Goal: Task Accomplishment & Management: Complete application form

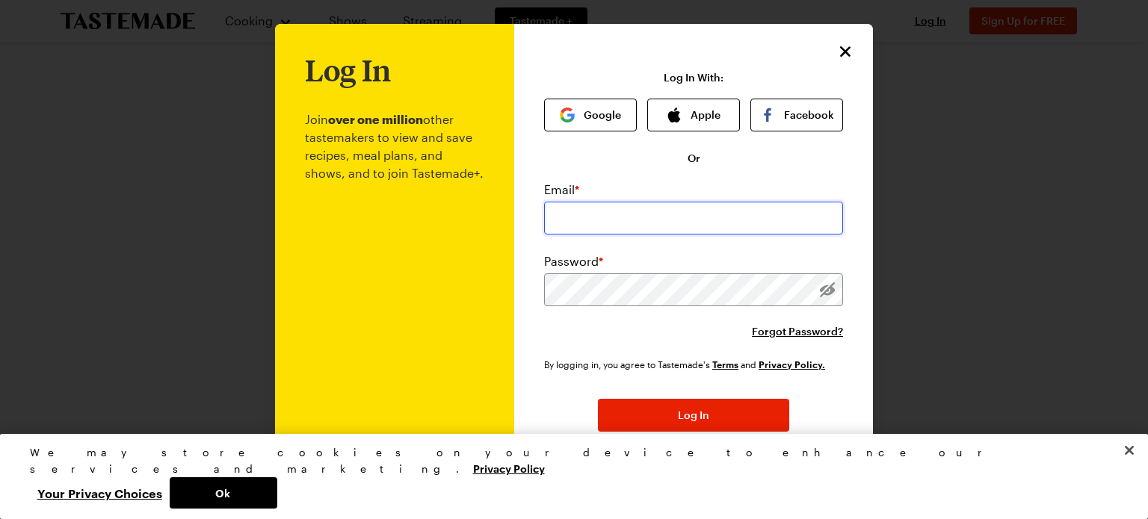
click at [590, 215] on input "email" at bounding box center [693, 218] width 299 height 33
type input "[PERSON_NAME][EMAIL_ADDRESS][DOMAIN_NAME]"
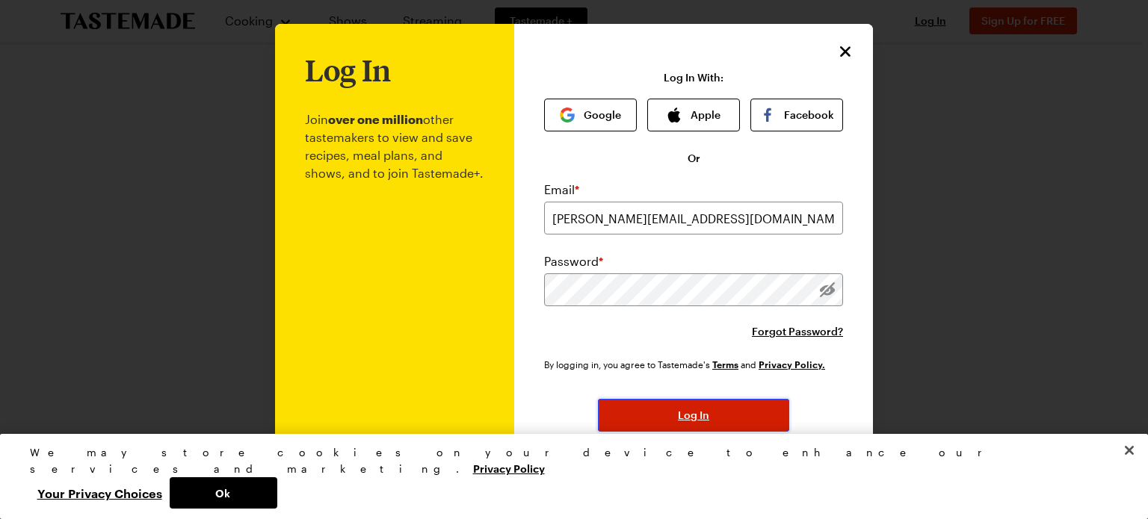
click at [678, 416] on span "Log In" at bounding box center [693, 415] width 31 height 15
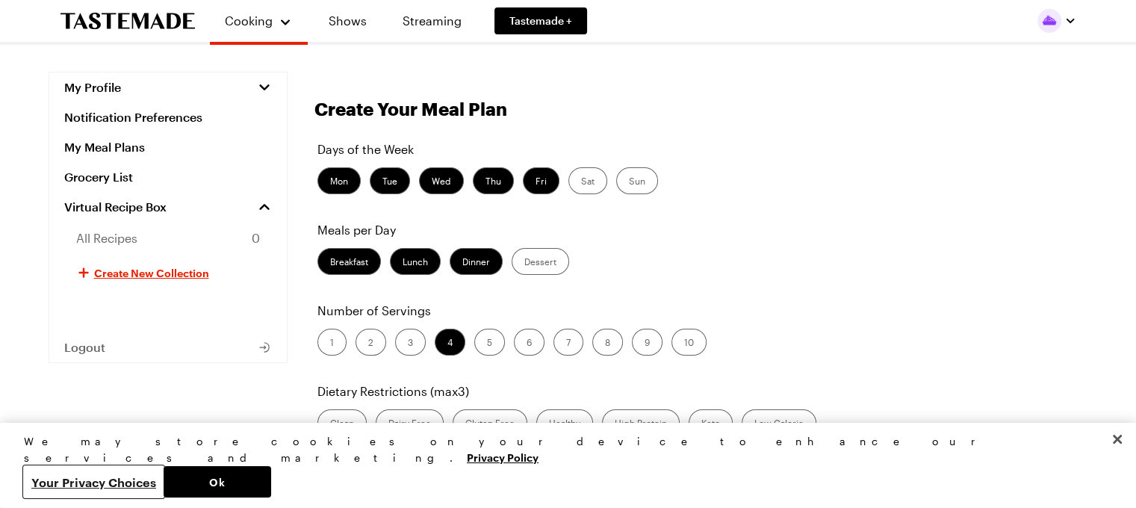
click at [164, 478] on button "Your Privacy Choices" at bounding box center [94, 481] width 140 height 31
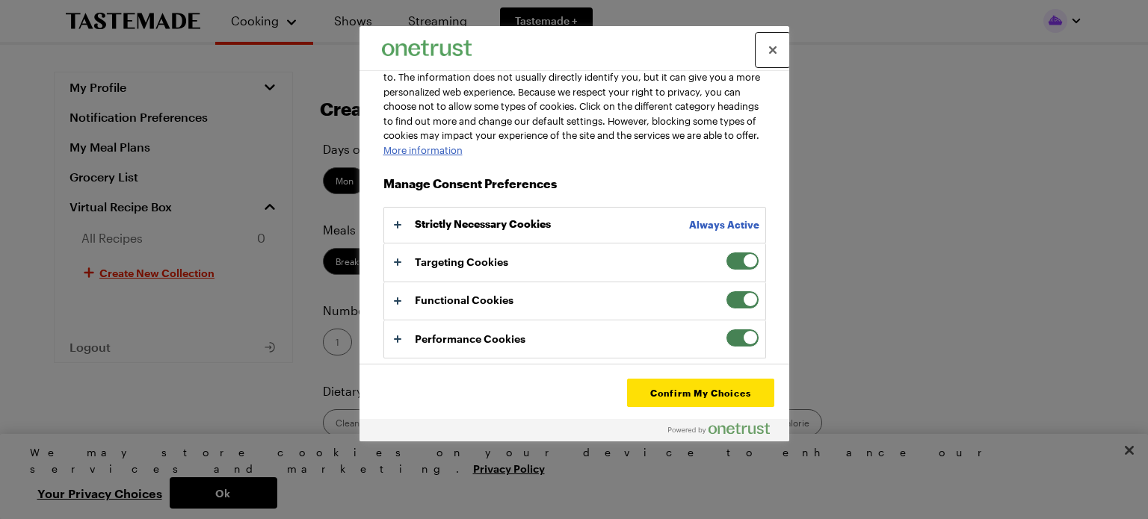
scroll to position [91, 0]
click at [725, 265] on span "Your Privacy Choices" at bounding box center [742, 261] width 34 height 19
click at [725, 252] on input "Targeting Cookies" at bounding box center [725, 252] width 0 height 0
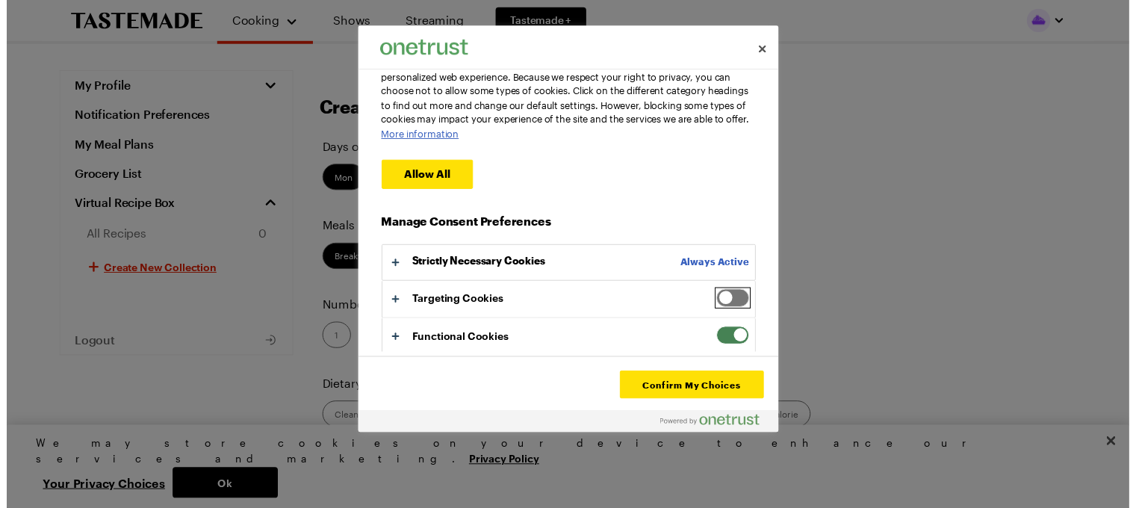
scroll to position [147, 0]
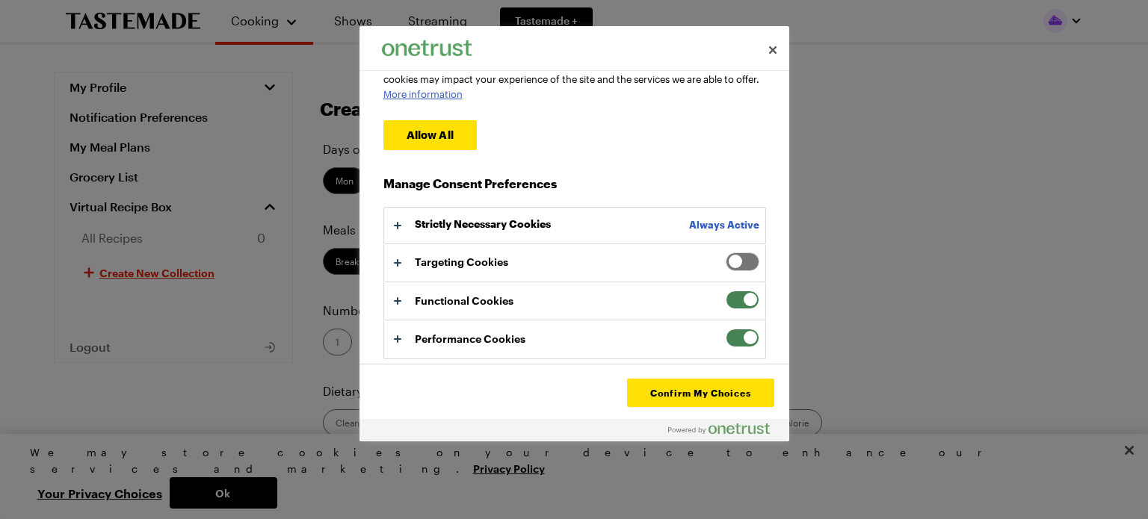
click at [725, 302] on span "Your Privacy Choices" at bounding box center [742, 300] width 34 height 19
click at [725, 291] on input "Functional Cookies" at bounding box center [725, 291] width 0 height 0
click at [725, 335] on span "Your Privacy Choices" at bounding box center [742, 338] width 34 height 19
click at [725, 329] on input "Performance Cookies" at bounding box center [725, 329] width 0 height 0
click at [688, 391] on button "Confirm My Choices" at bounding box center [700, 393] width 146 height 28
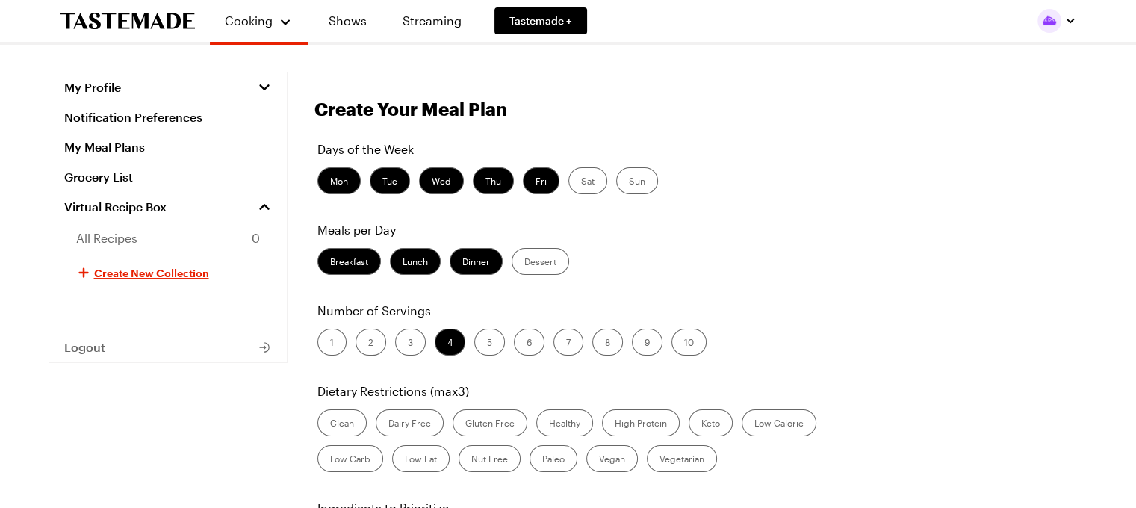
click at [470, 263] on label "Dinner" at bounding box center [476, 261] width 53 height 27
click at [462, 263] on input "Dinner" at bounding box center [462, 263] width 0 height 0
click at [470, 263] on label "Dinner" at bounding box center [476, 261] width 53 height 27
click at [462, 263] on input "Dinner" at bounding box center [462, 263] width 0 height 0
click at [352, 262] on label "Breakfast" at bounding box center [350, 261] width 64 height 27
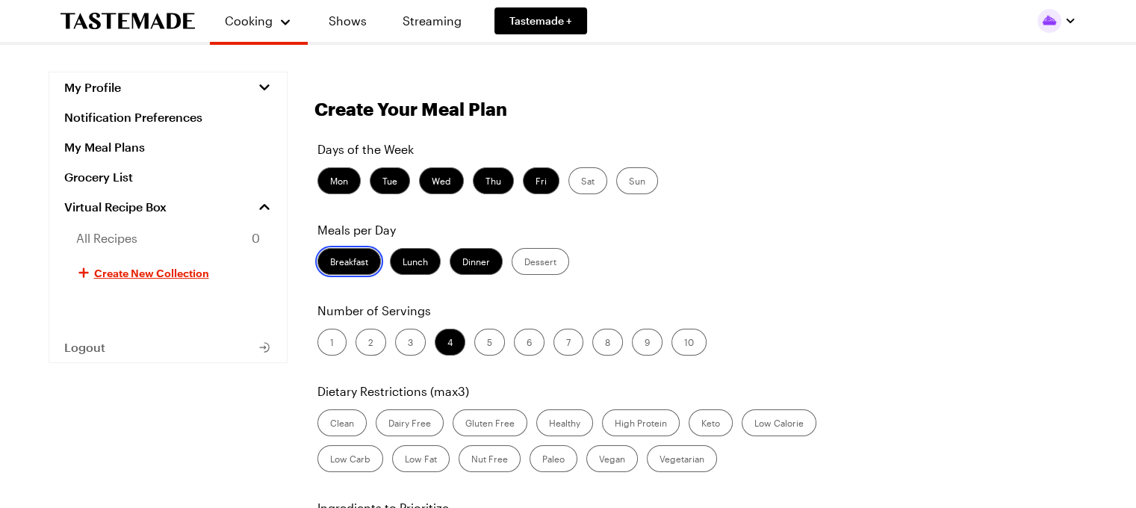
click at [330, 263] on input "Breakfast" at bounding box center [330, 263] width 0 height 0
click at [412, 266] on label "Lunch" at bounding box center [415, 261] width 51 height 27
click at [403, 263] on input "Lunch" at bounding box center [403, 263] width 0 height 0
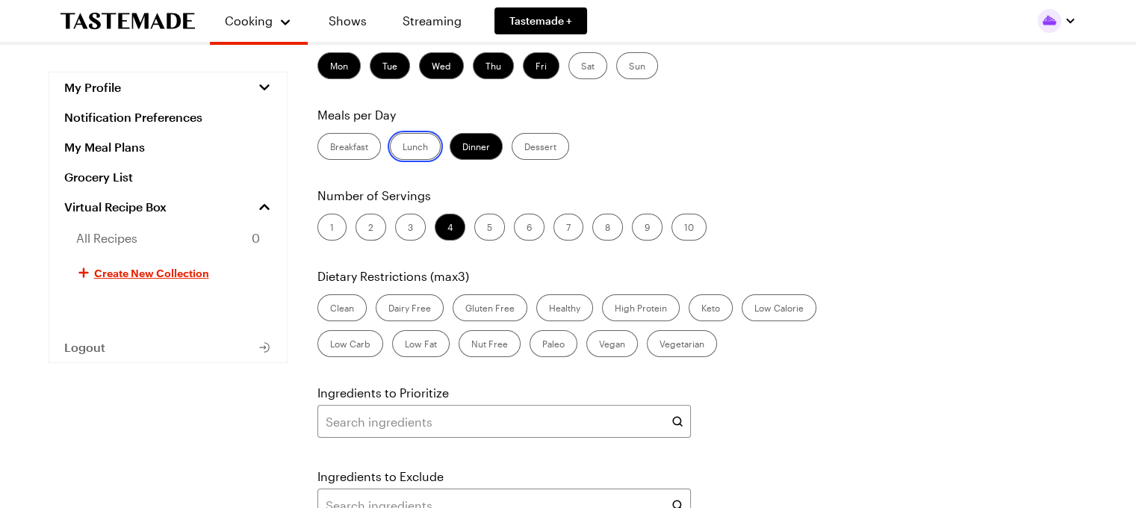
scroll to position [149, 0]
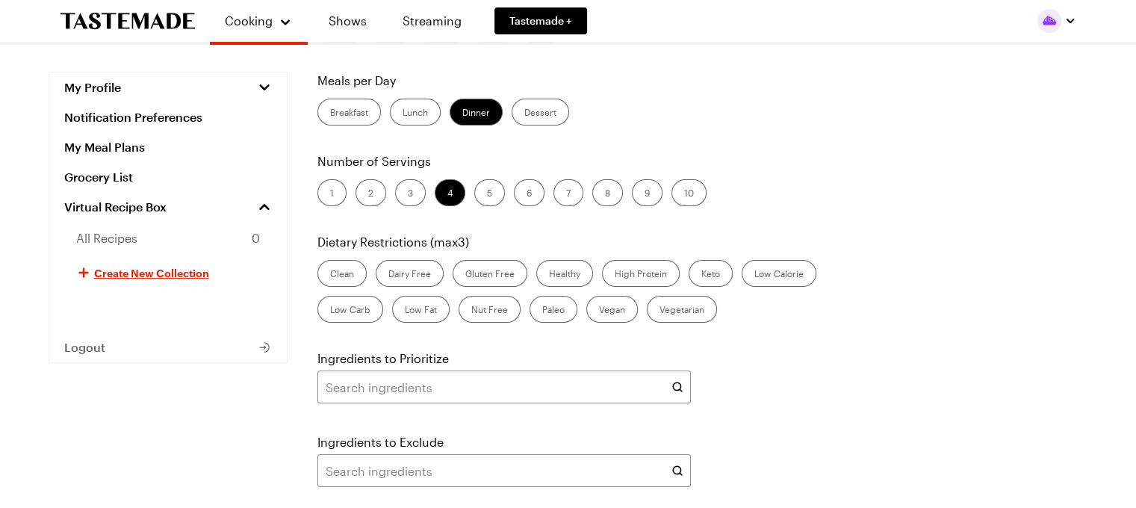
click at [353, 311] on label "Low Carb" at bounding box center [351, 309] width 66 height 27
click at [330, 311] on Carb "Low Carb" at bounding box center [330, 311] width 0 height 0
click at [644, 276] on label "High Protein" at bounding box center [641, 273] width 78 height 27
click at [615, 275] on Protein "High Protein" at bounding box center [615, 275] width 0 height 0
click at [569, 273] on label "Healthy" at bounding box center [564, 273] width 57 height 27
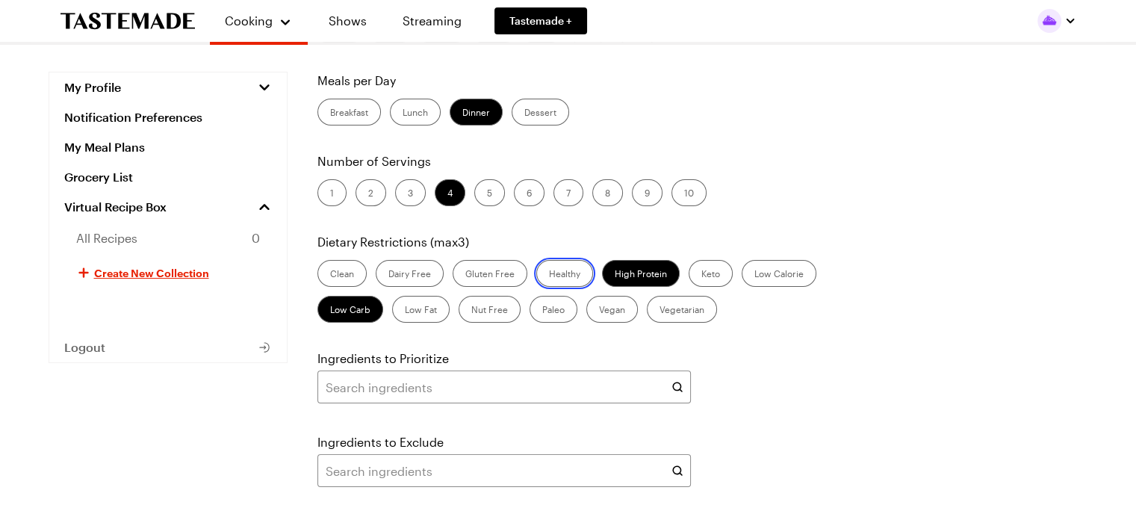
click at [549, 275] on input "Healthy" at bounding box center [549, 275] width 0 height 0
click at [569, 273] on label "Healthy" at bounding box center [564, 273] width 57 height 27
click at [549, 275] on input "Healthy" at bounding box center [549, 275] width 0 height 0
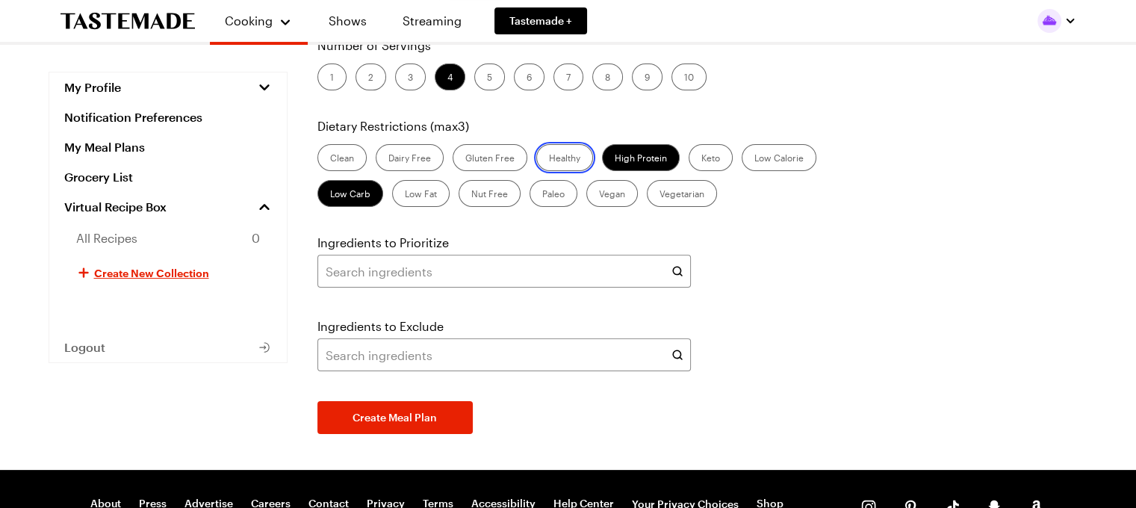
scroll to position [299, 0]
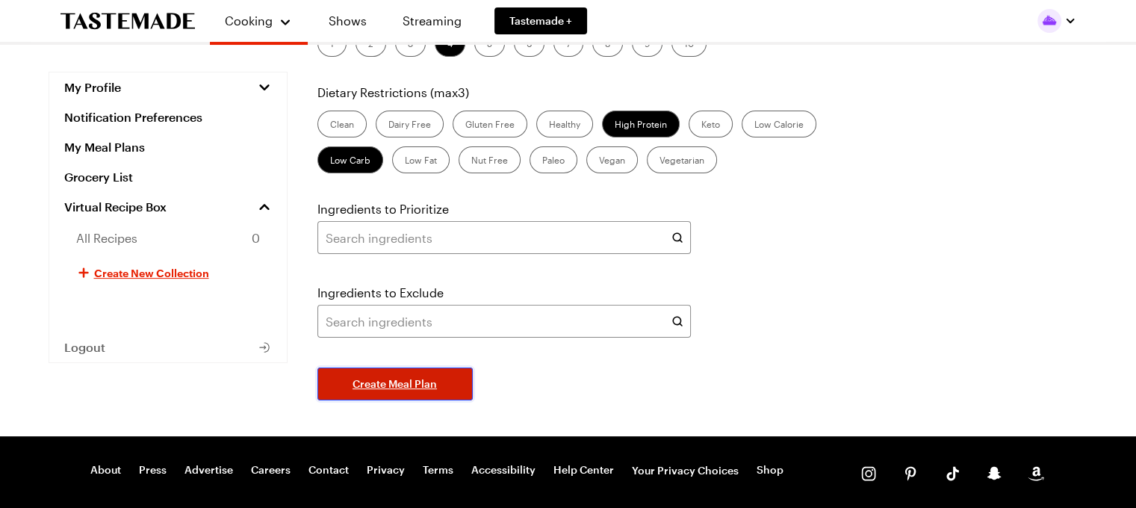
click at [383, 381] on span "Create Meal Plan" at bounding box center [395, 384] width 84 height 15
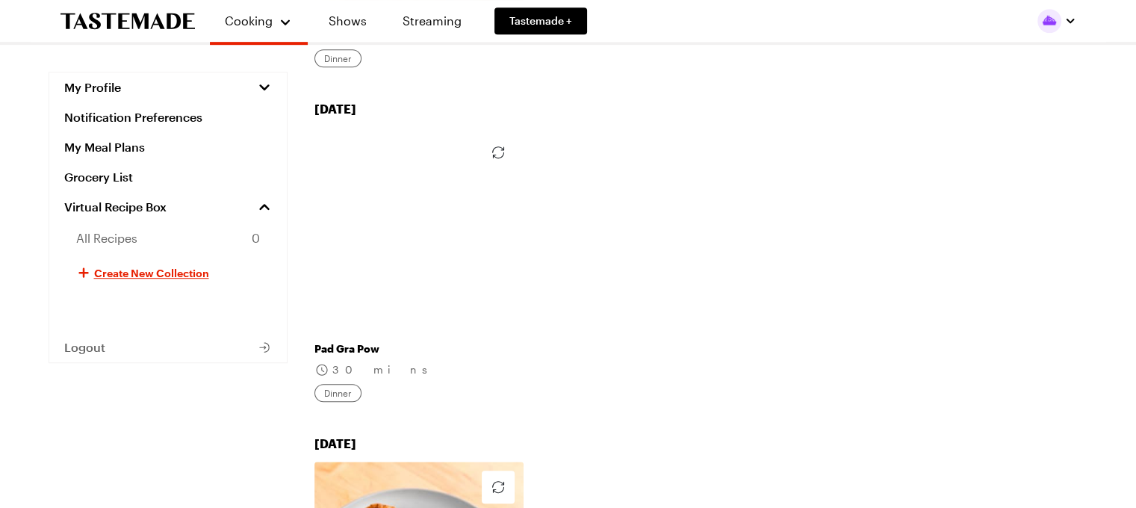
scroll to position [822, 0]
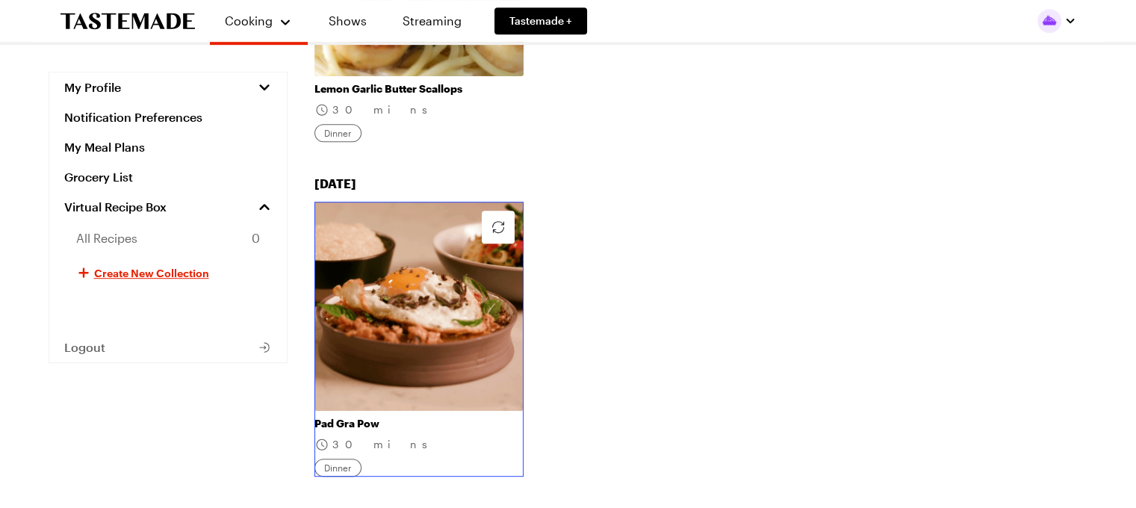
click at [415, 417] on link "Pad Gra Pow" at bounding box center [419, 423] width 209 height 13
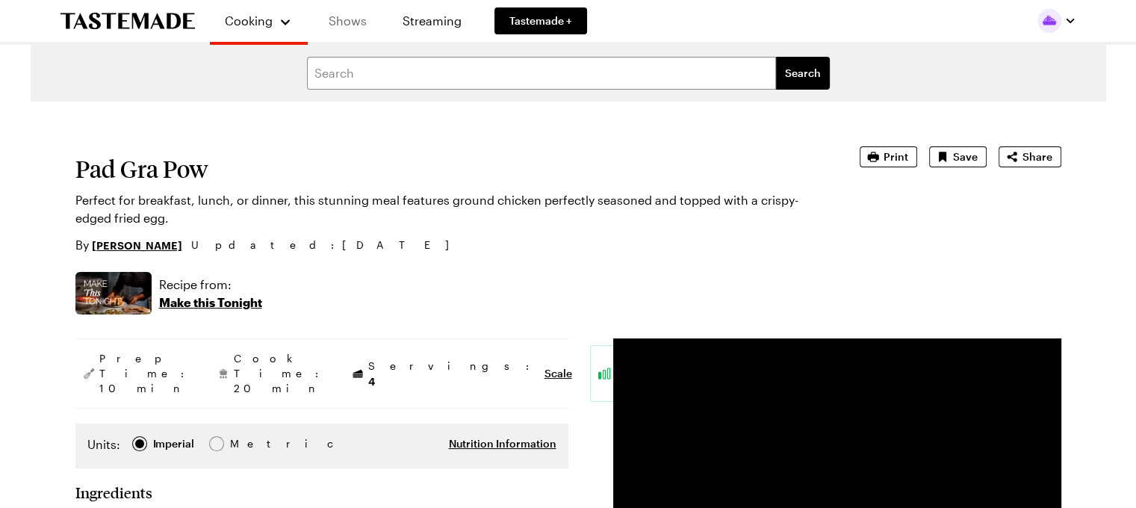
scroll to position [822, 0]
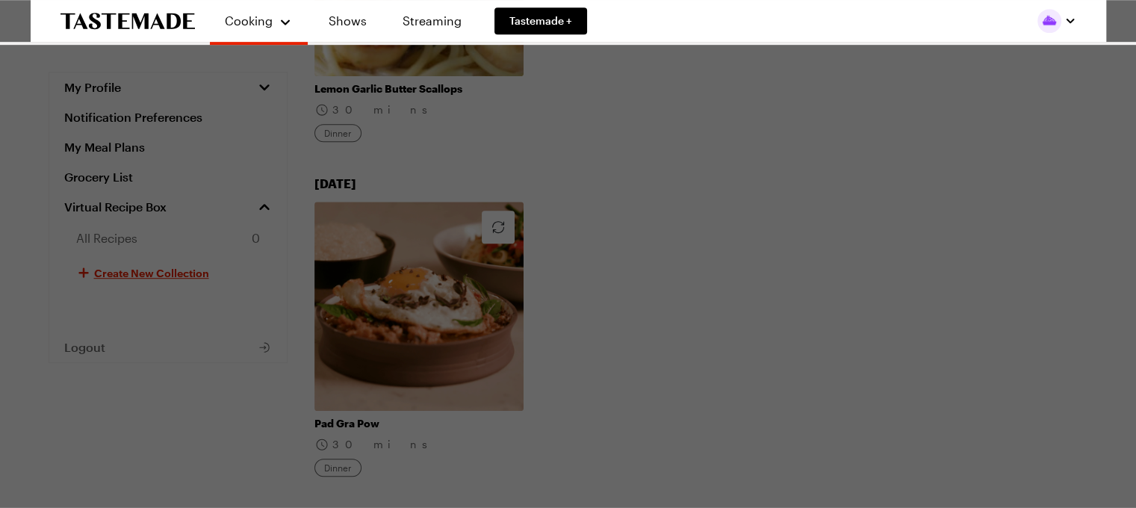
click at [743, 262] on div "Help us improve your experience by rating your meal plans . Press Escape to dis…" at bounding box center [568, 254] width 1136 height 508
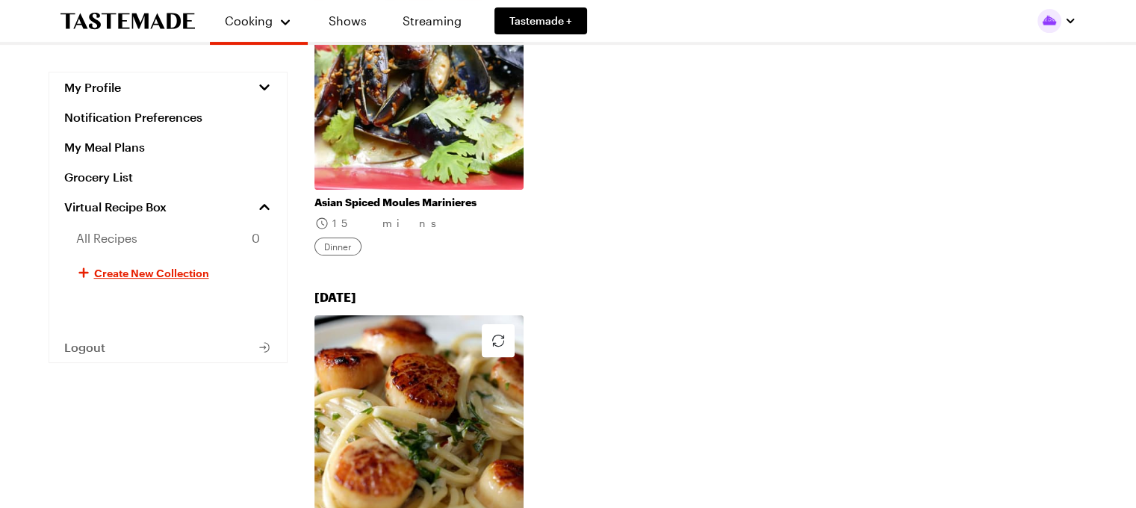
scroll to position [0, 0]
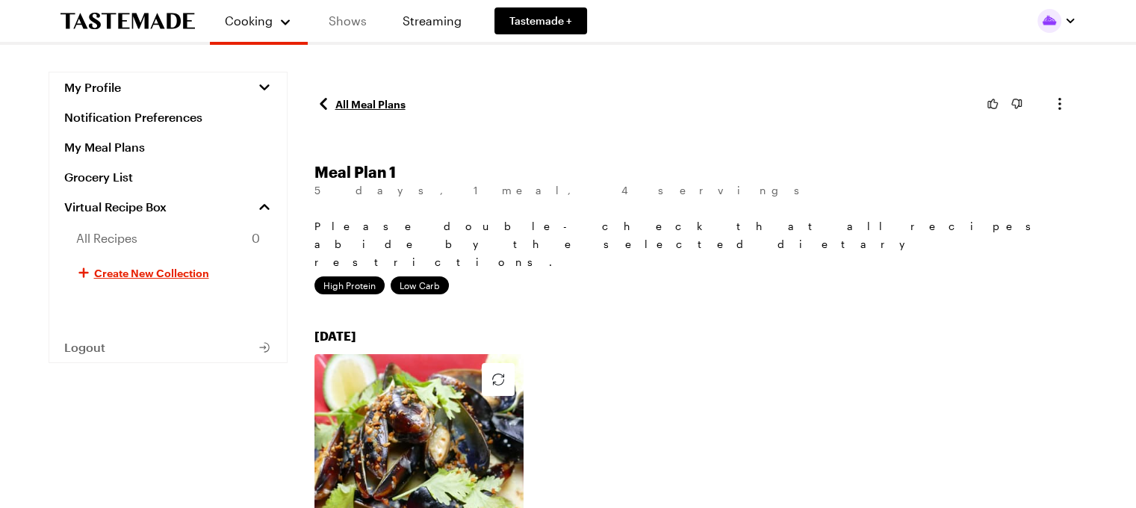
click at [353, 23] on link "Shows" at bounding box center [348, 21] width 68 height 42
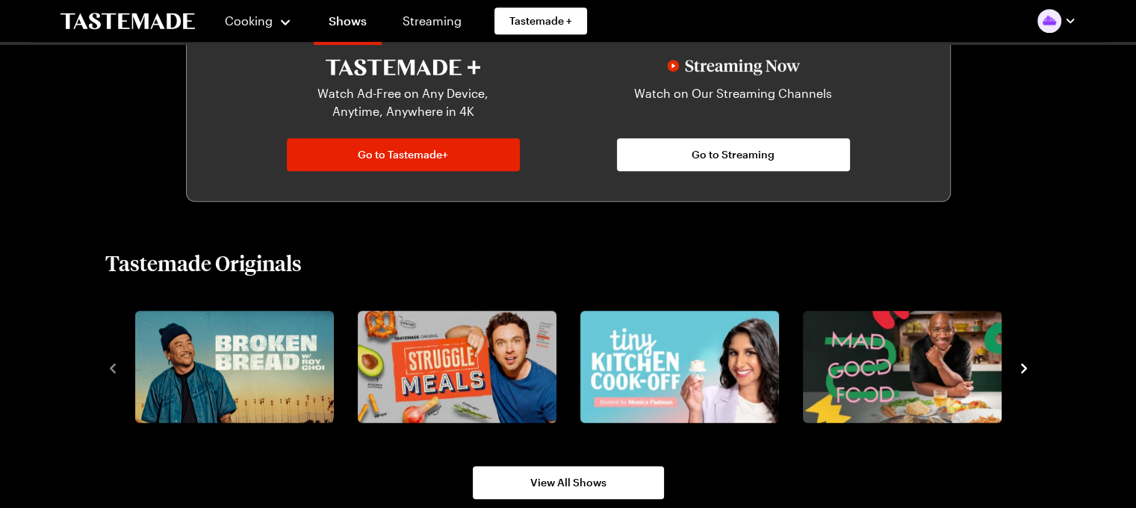
scroll to position [897, 0]
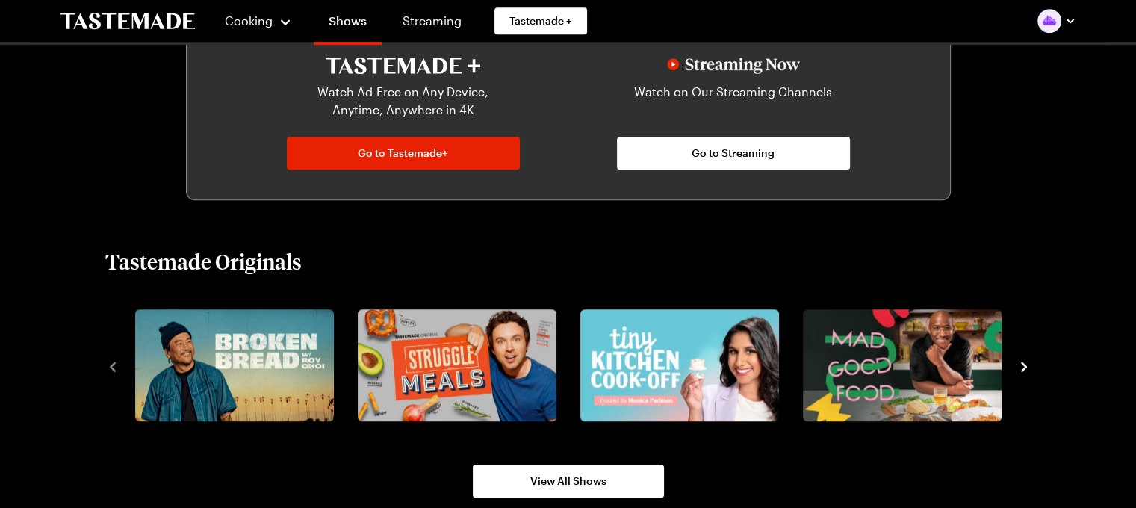
click at [1024, 370] on icon "navigate to next item" at bounding box center [1024, 366] width 15 height 15
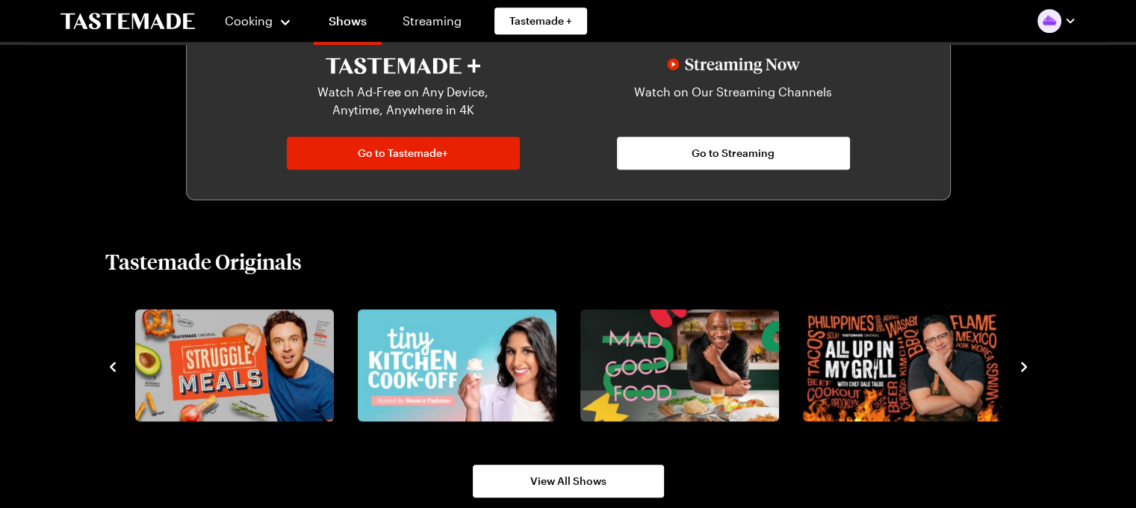
click at [1024, 370] on icon "navigate to next item" at bounding box center [1024, 366] width 15 height 15
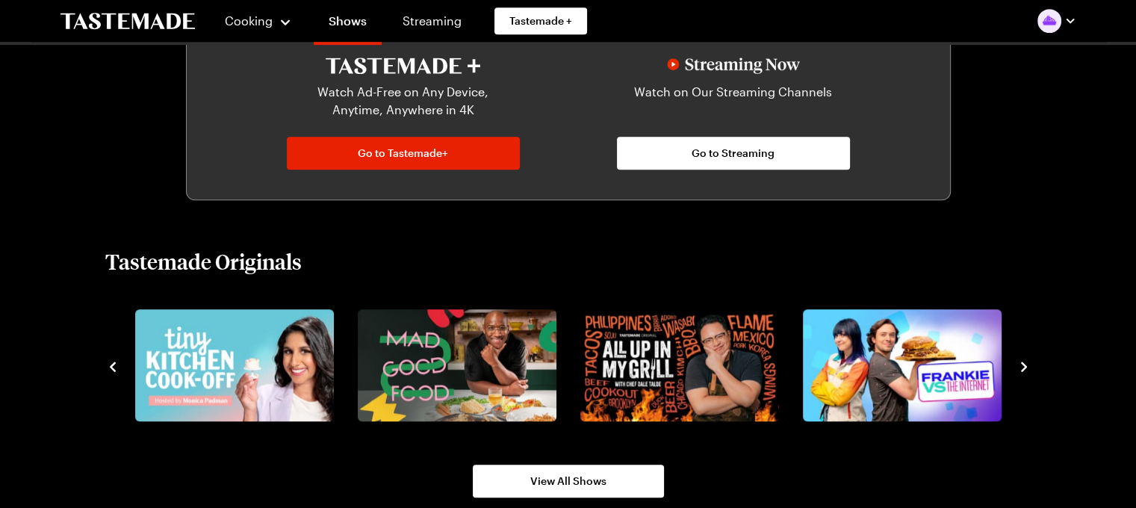
click at [1025, 370] on icon "navigate to next item" at bounding box center [1024, 366] width 15 height 15
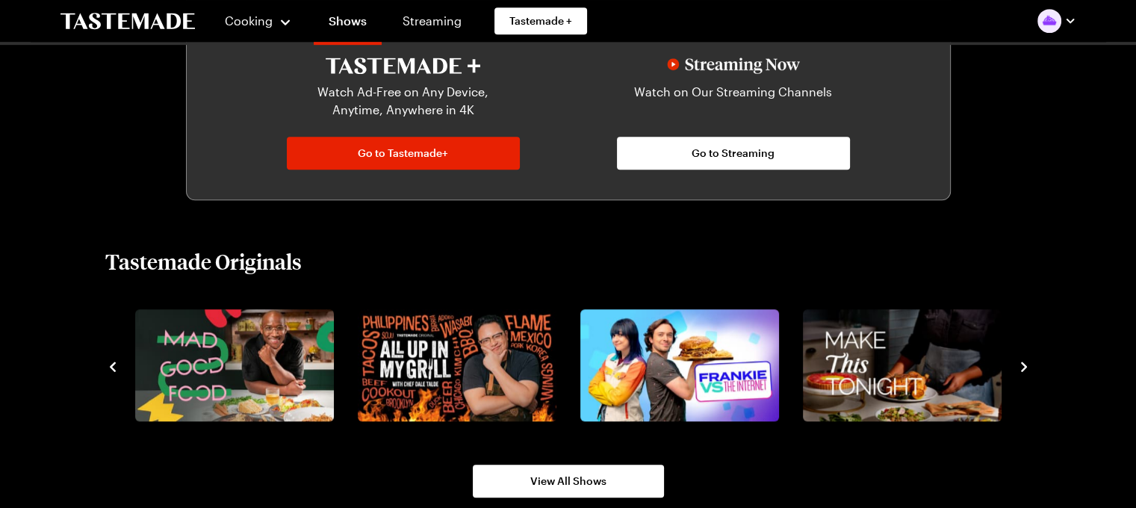
click at [1025, 370] on icon "navigate to next item" at bounding box center [1024, 366] width 15 height 15
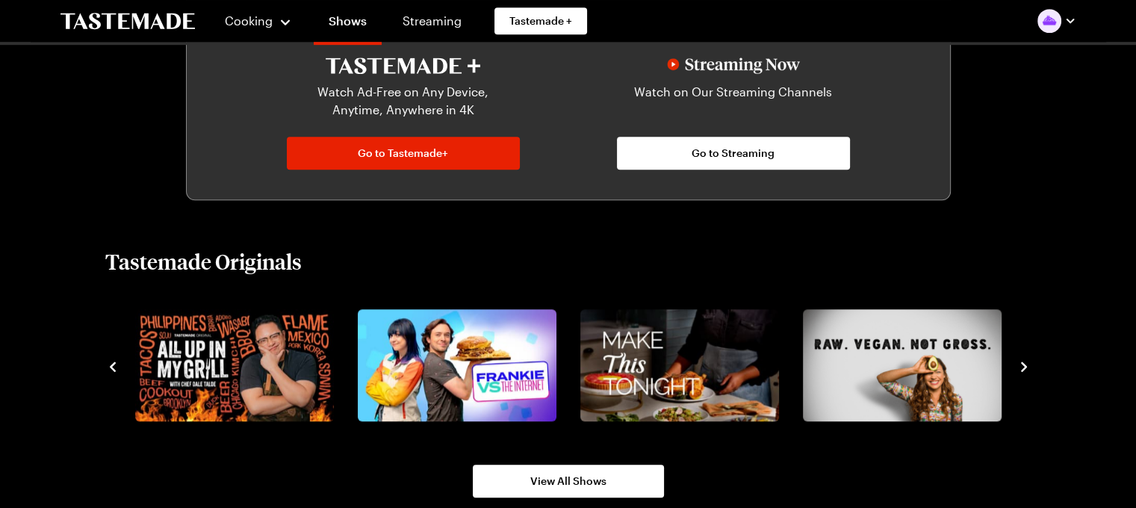
click at [1025, 370] on icon "navigate to next item" at bounding box center [1024, 366] width 15 height 15
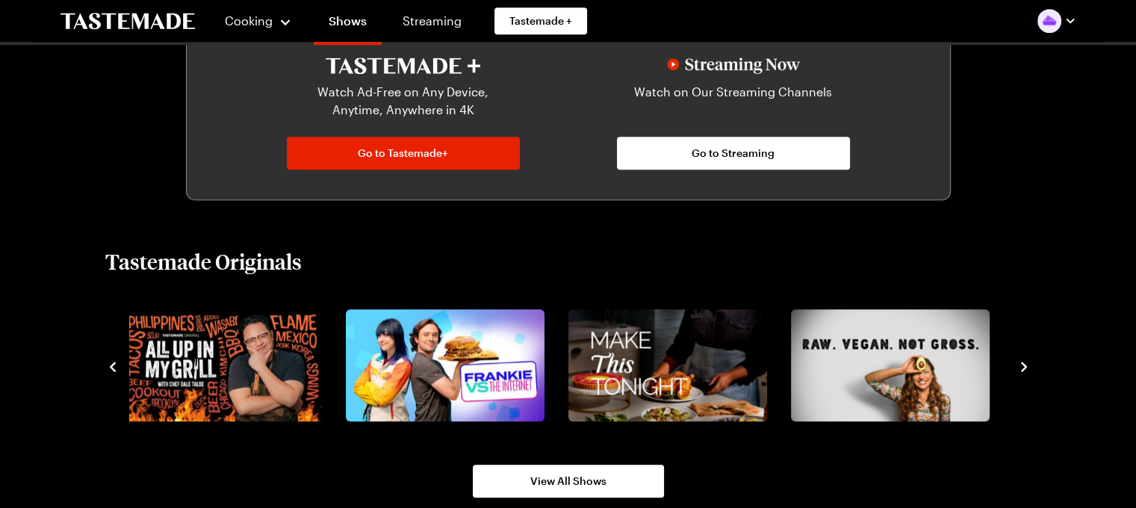
click at [1025, 370] on icon "navigate to next item" at bounding box center [1024, 366] width 15 height 15
click at [1027, 368] on icon "navigate to next item" at bounding box center [1024, 366] width 15 height 15
click at [240, 78] on link "Recipes" at bounding box center [276, 76] width 114 height 33
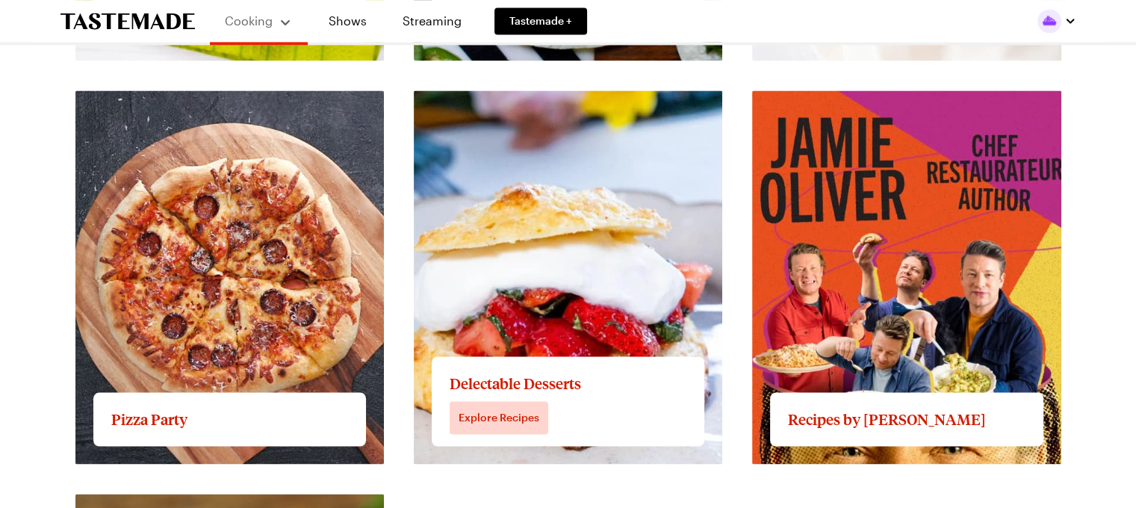
scroll to position [2316, 0]
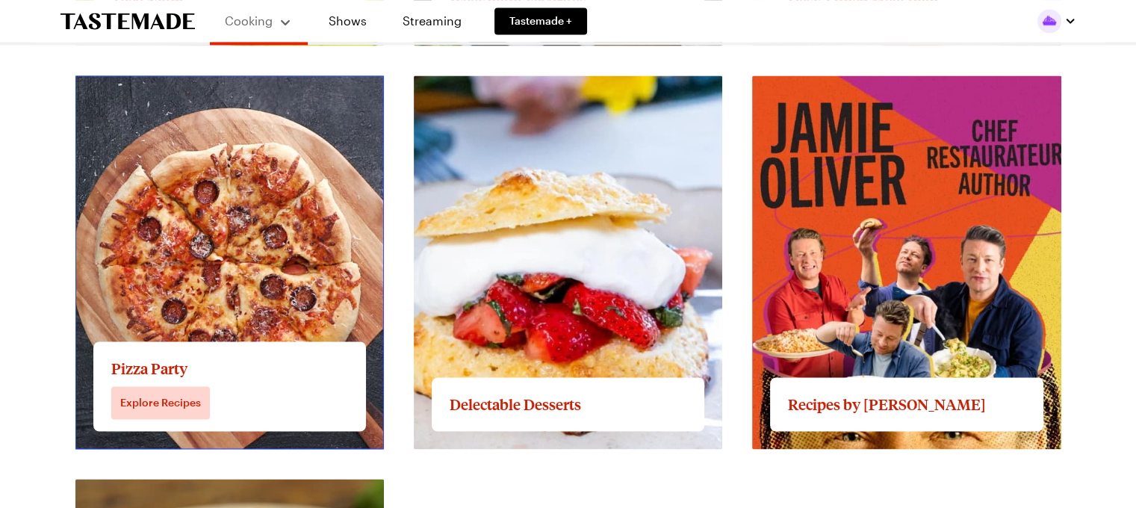
click at [164, 91] on link "View full content for Pizza Party" at bounding box center [164, 84] width 178 height 14
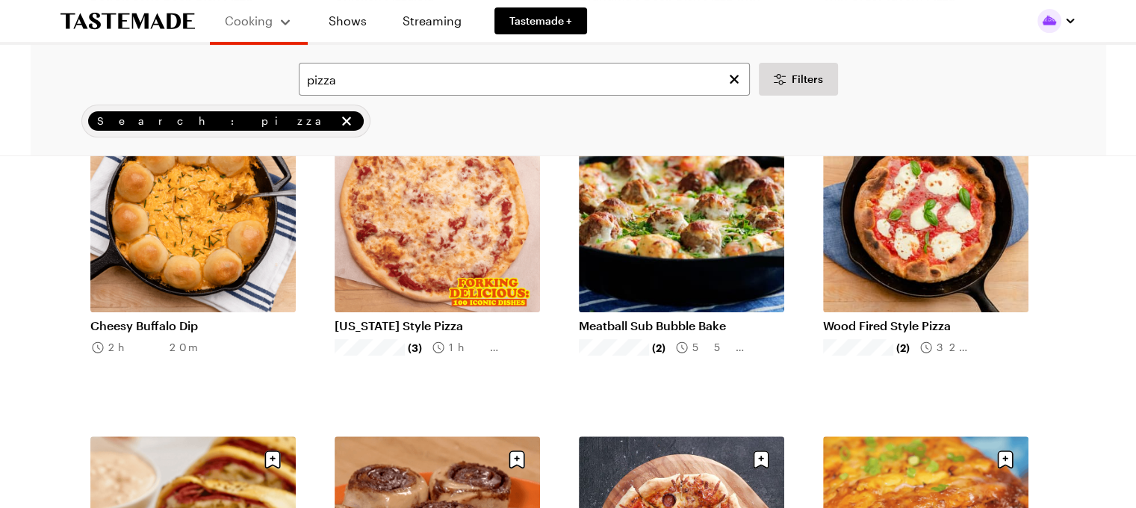
scroll to position [448, 0]
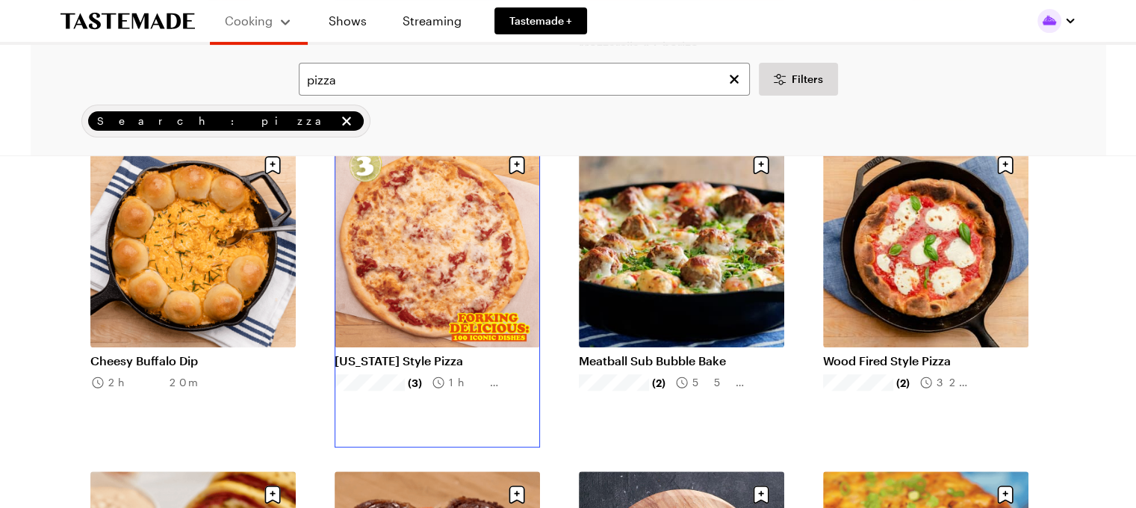
click at [426, 353] on link "[US_STATE] Style Pizza" at bounding box center [437, 360] width 205 height 15
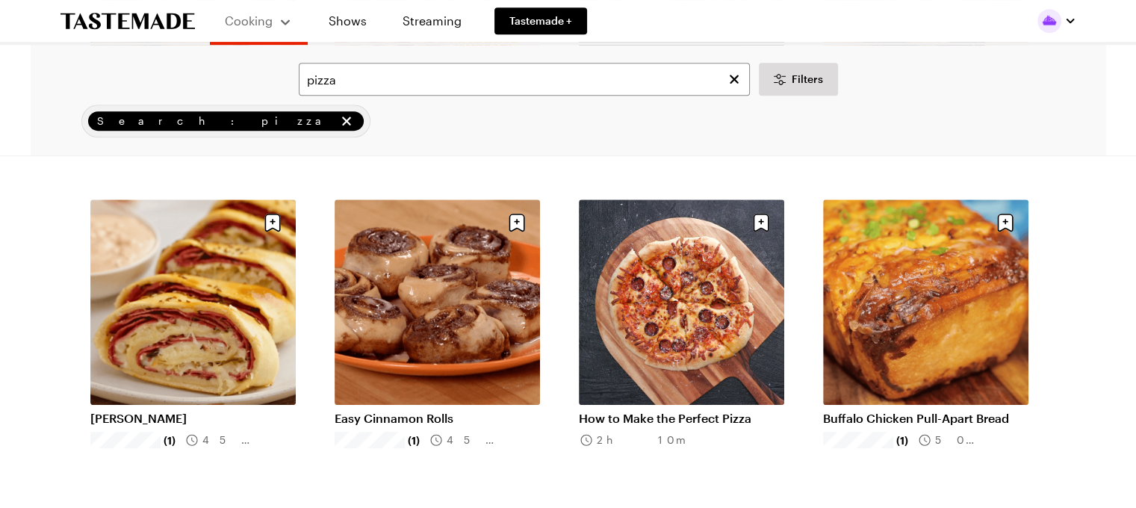
scroll to position [747, 0]
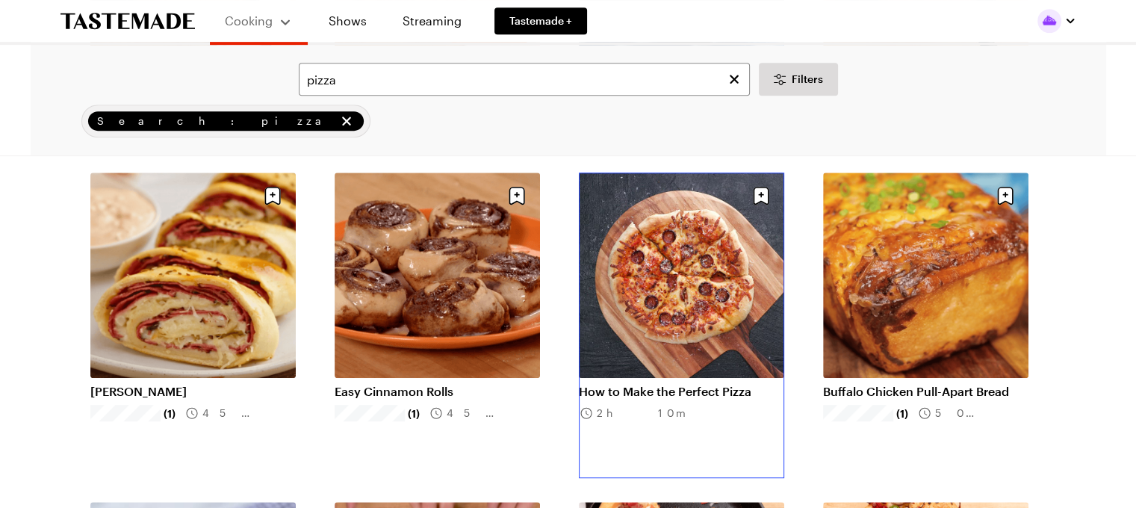
click at [673, 384] on link "How to Make the Perfect Pizza" at bounding box center [681, 391] width 205 height 15
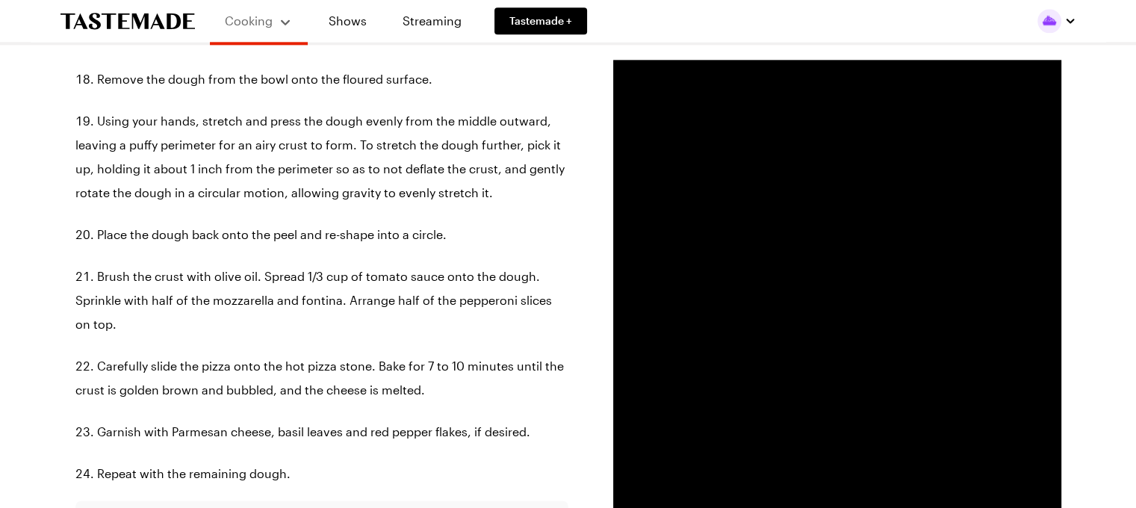
scroll to position [1943, 0]
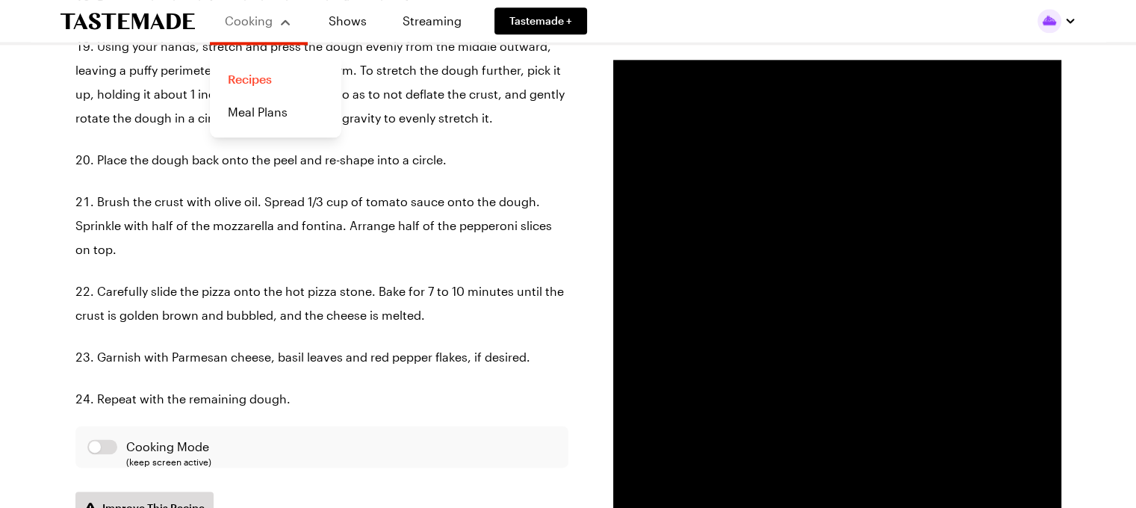
click at [247, 82] on link "Recipes" at bounding box center [276, 79] width 114 height 33
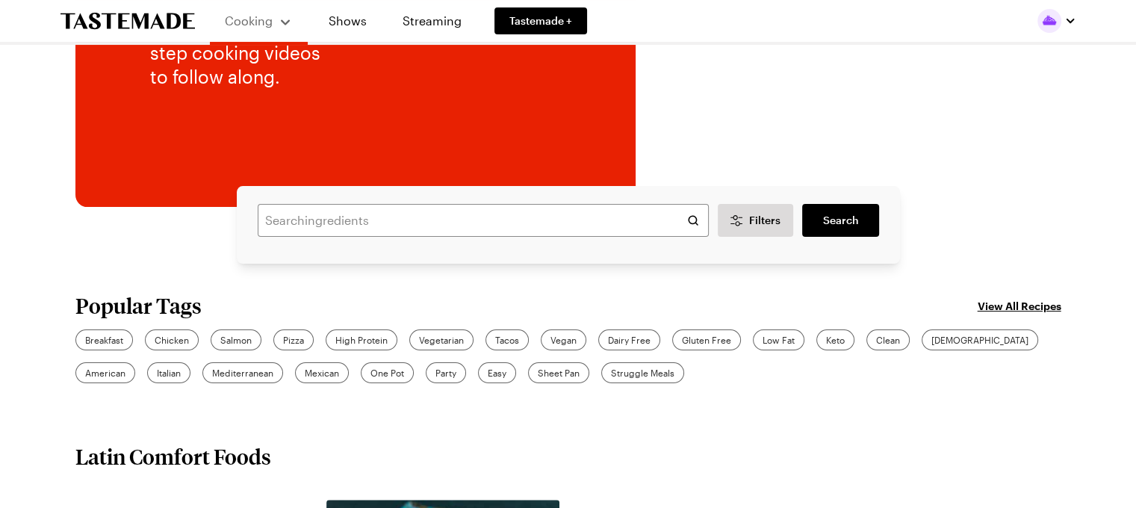
scroll to position [299, 0]
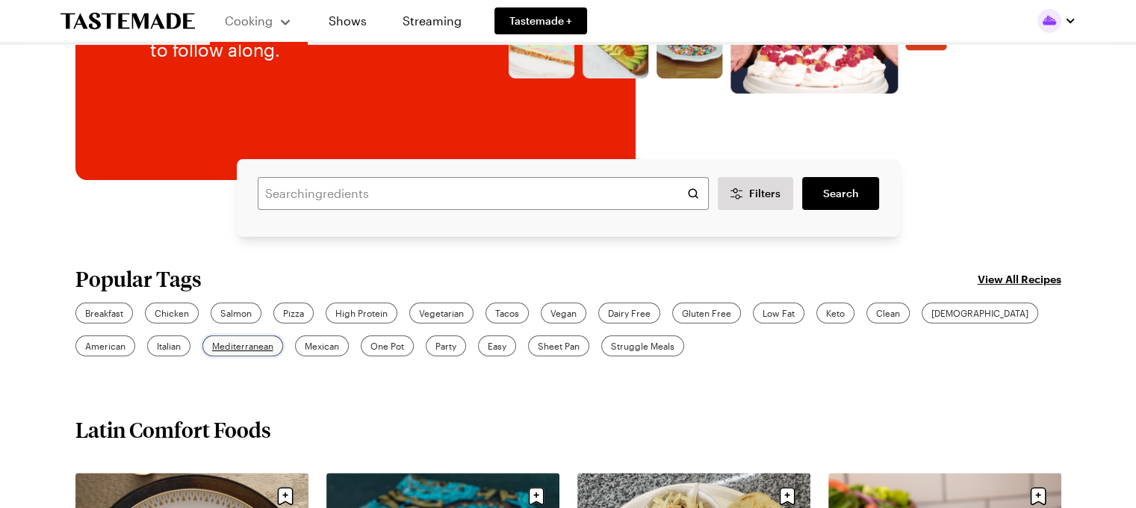
click at [212, 348] on span "Mediterranean" at bounding box center [242, 345] width 61 height 13
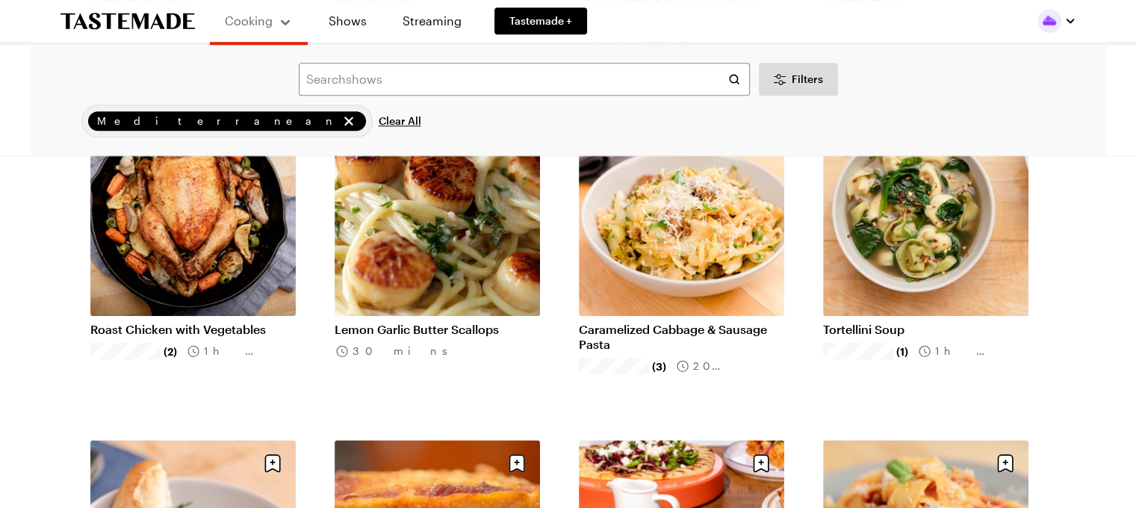
scroll to position [1494, 0]
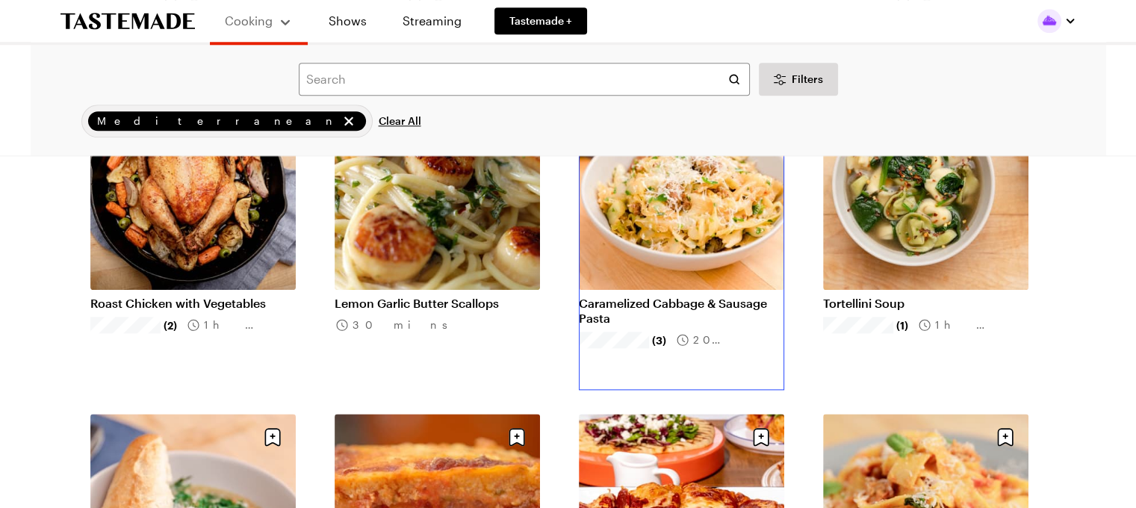
click at [683, 296] on link "Caramelized Cabbage & Sausage Pasta" at bounding box center [681, 311] width 205 height 30
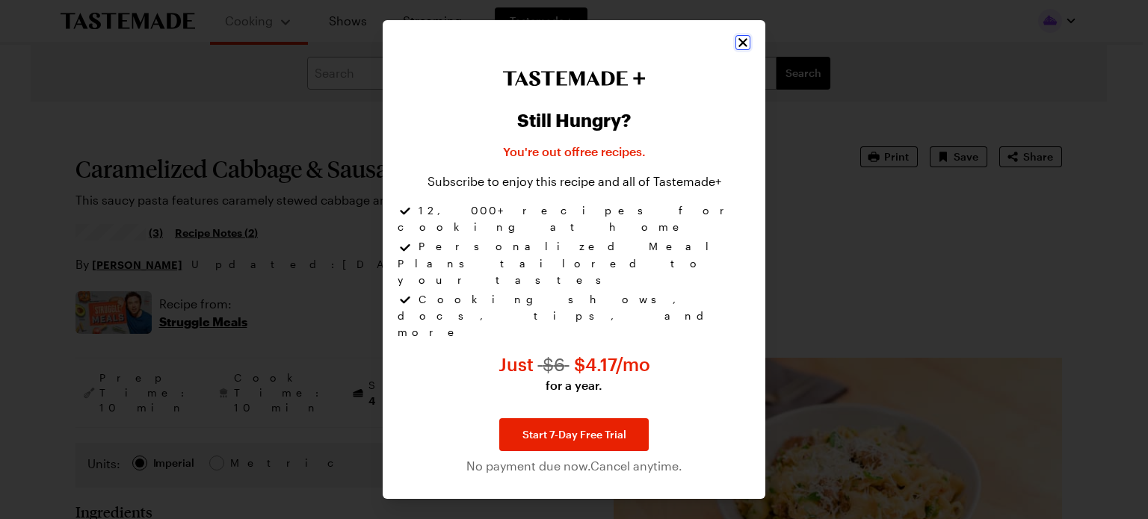
click at [740, 50] on icon "Close" at bounding box center [742, 42] width 15 height 15
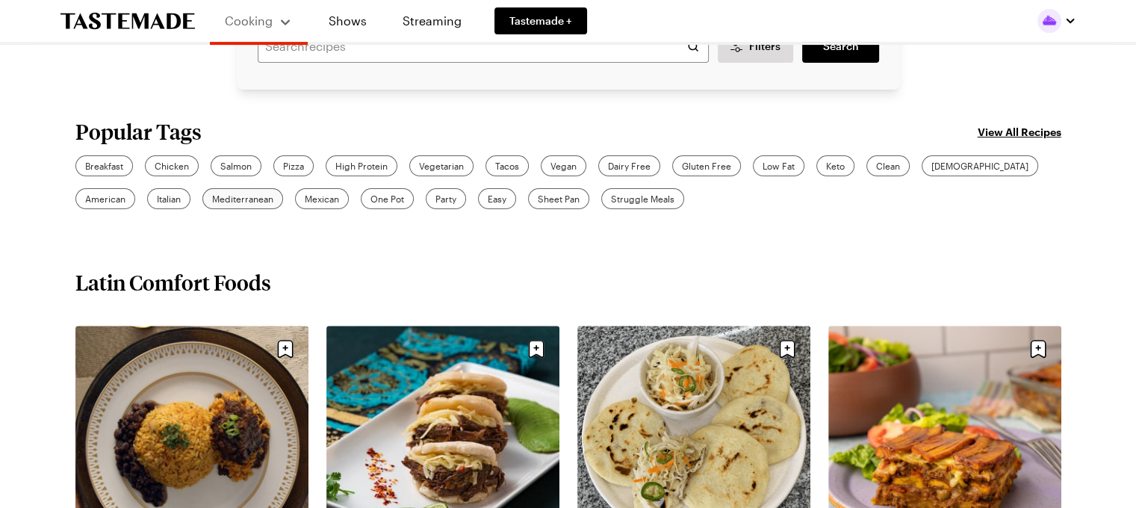
scroll to position [448, 0]
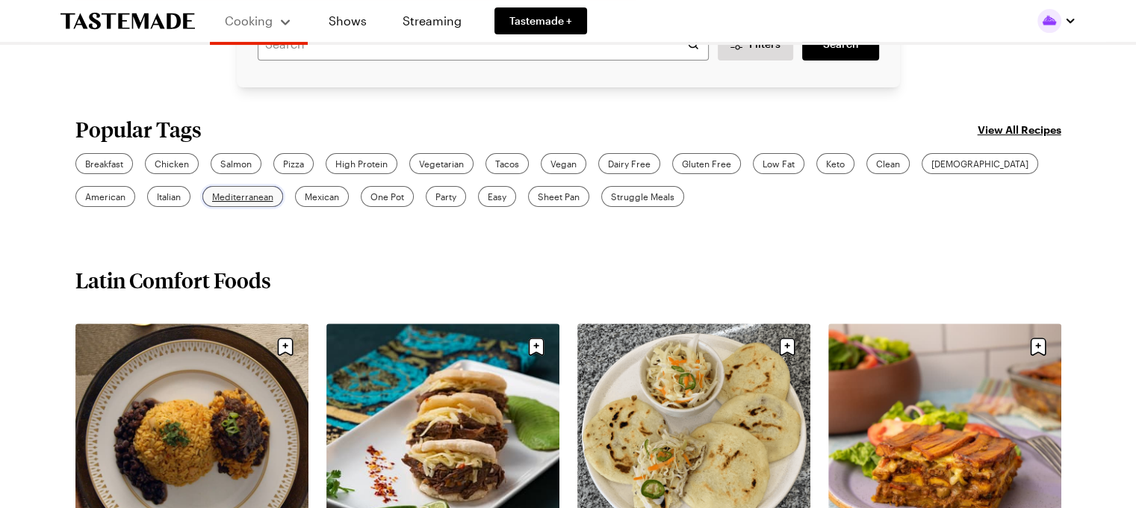
click at [212, 195] on span "Mediterranean" at bounding box center [242, 196] width 61 height 13
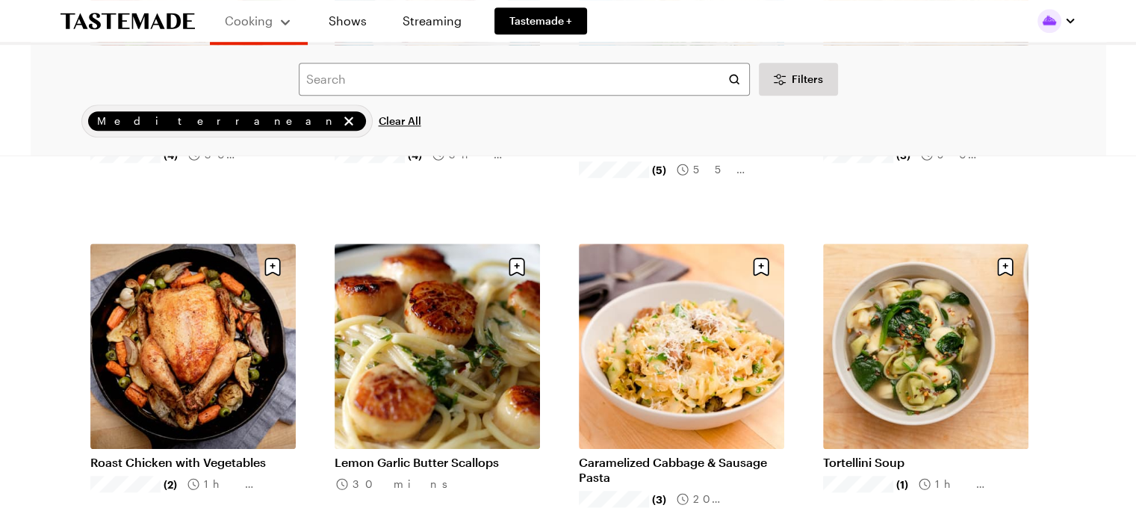
scroll to position [1345, 0]
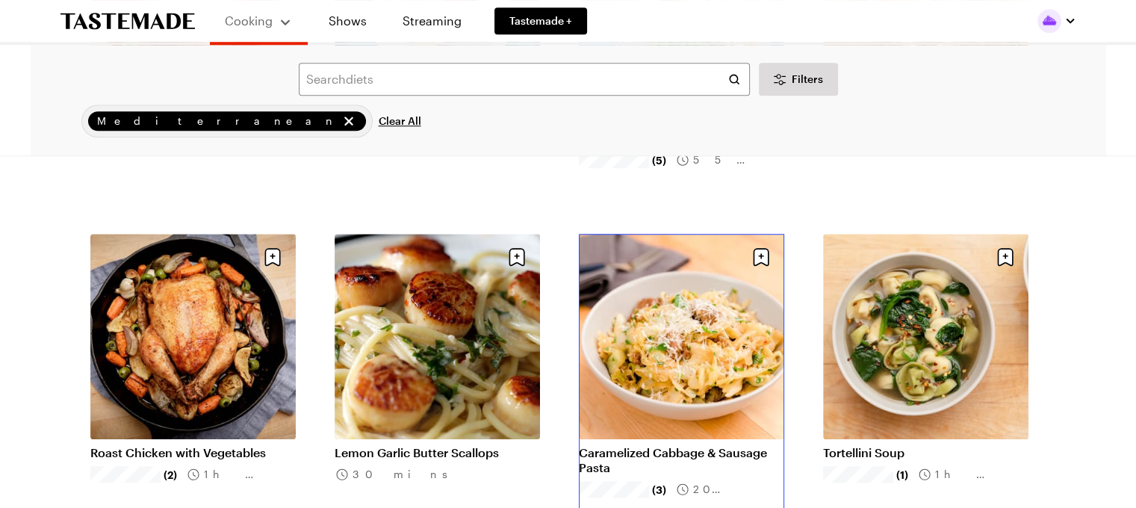
click at [647, 452] on link "Caramelized Cabbage & Sausage Pasta" at bounding box center [681, 460] width 205 height 30
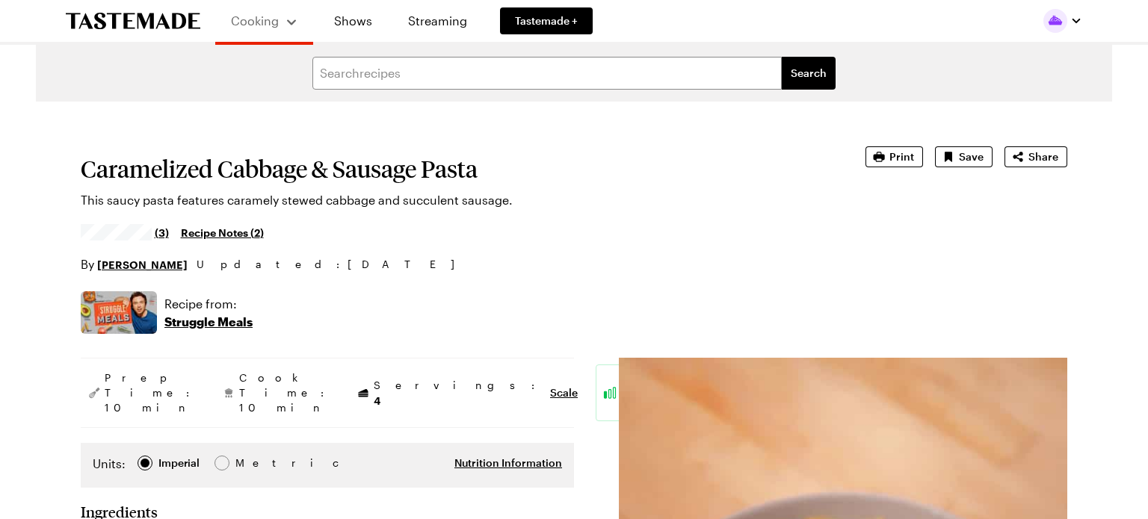
type textarea "x"
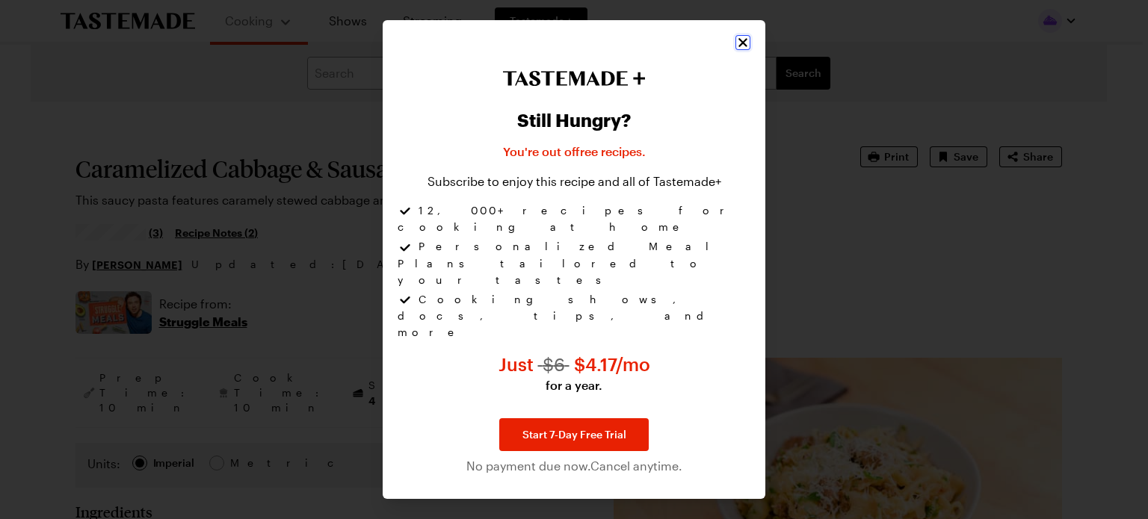
click at [738, 50] on icon "Close" at bounding box center [742, 42] width 15 height 15
